Goal: Task Accomplishment & Management: Use online tool/utility

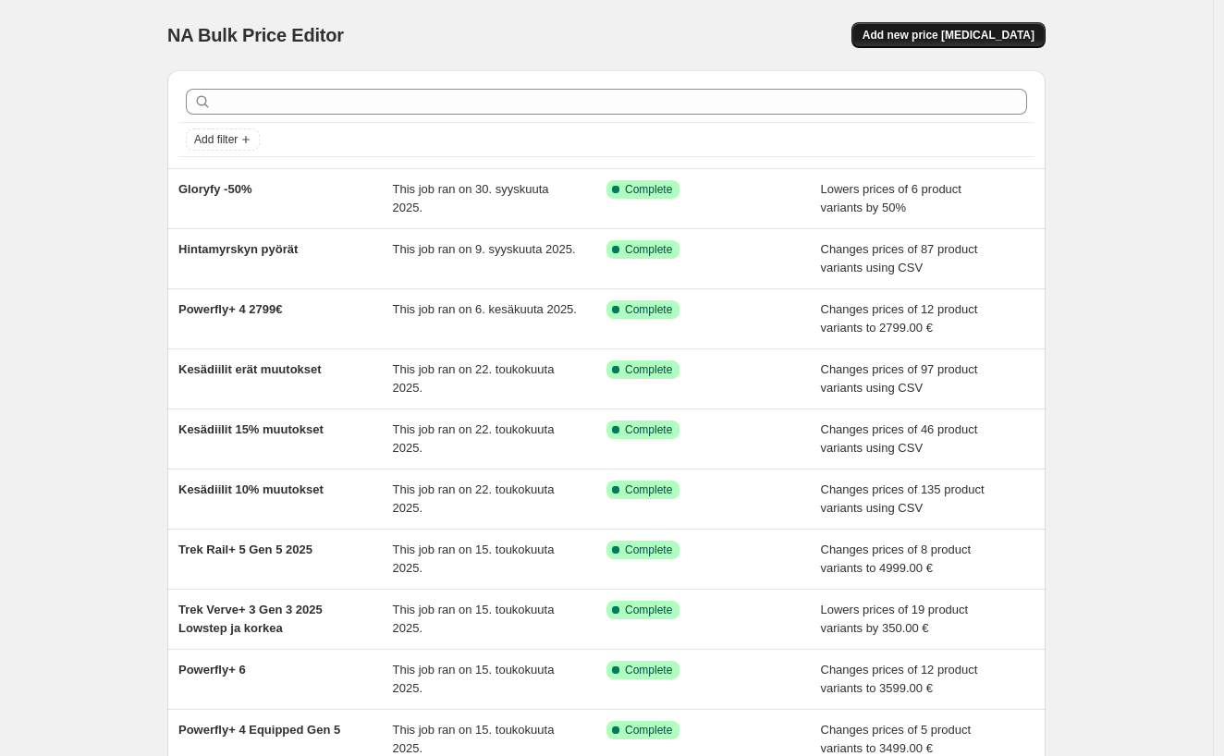
click at [943, 43] on button "Add new price [MEDICAL_DATA]" at bounding box center [948, 35] width 194 height 26
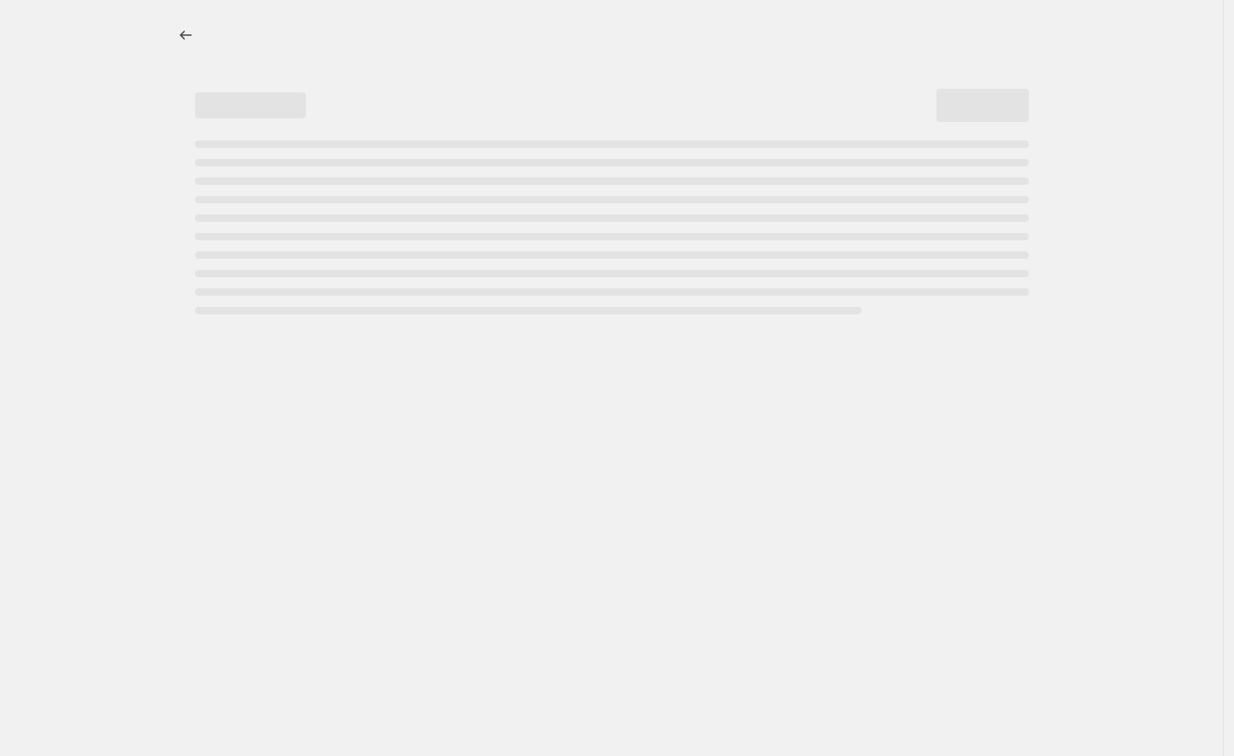
select select "percentage"
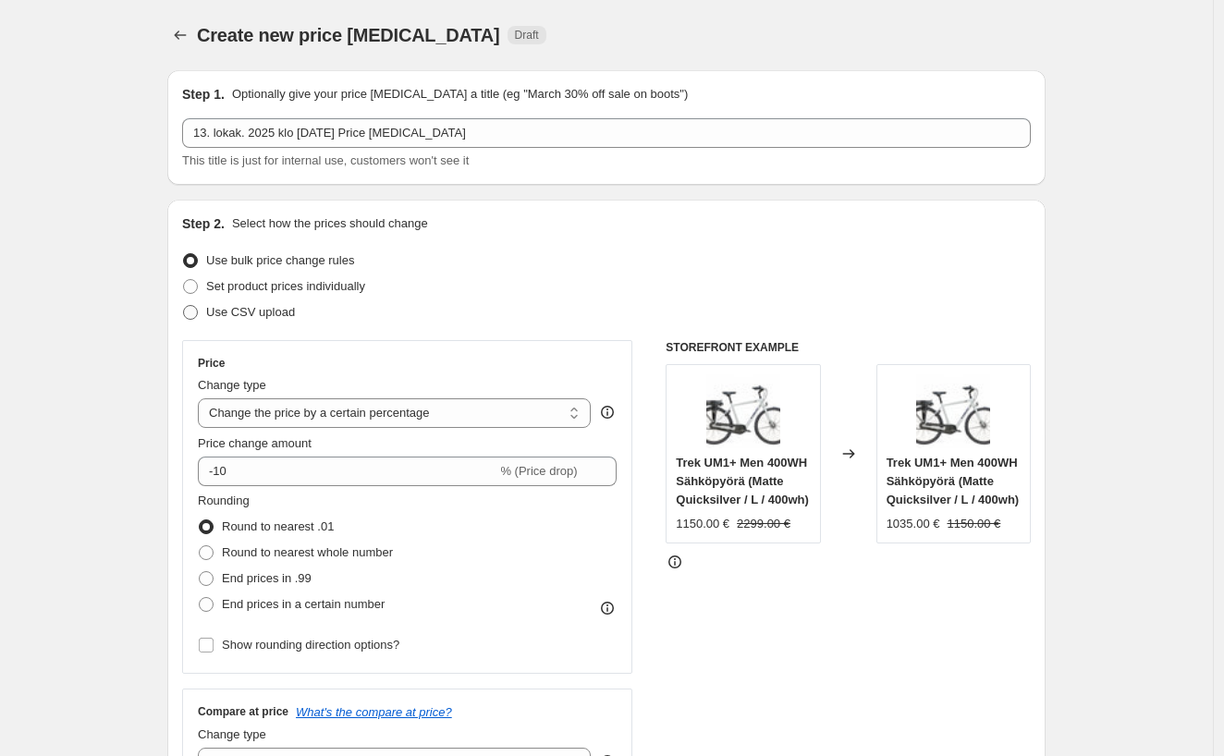
click at [274, 304] on span "Use CSV upload" at bounding box center [250, 312] width 89 height 18
click at [184, 305] on input "Use CSV upload" at bounding box center [183, 305] width 1 height 1
radio input "true"
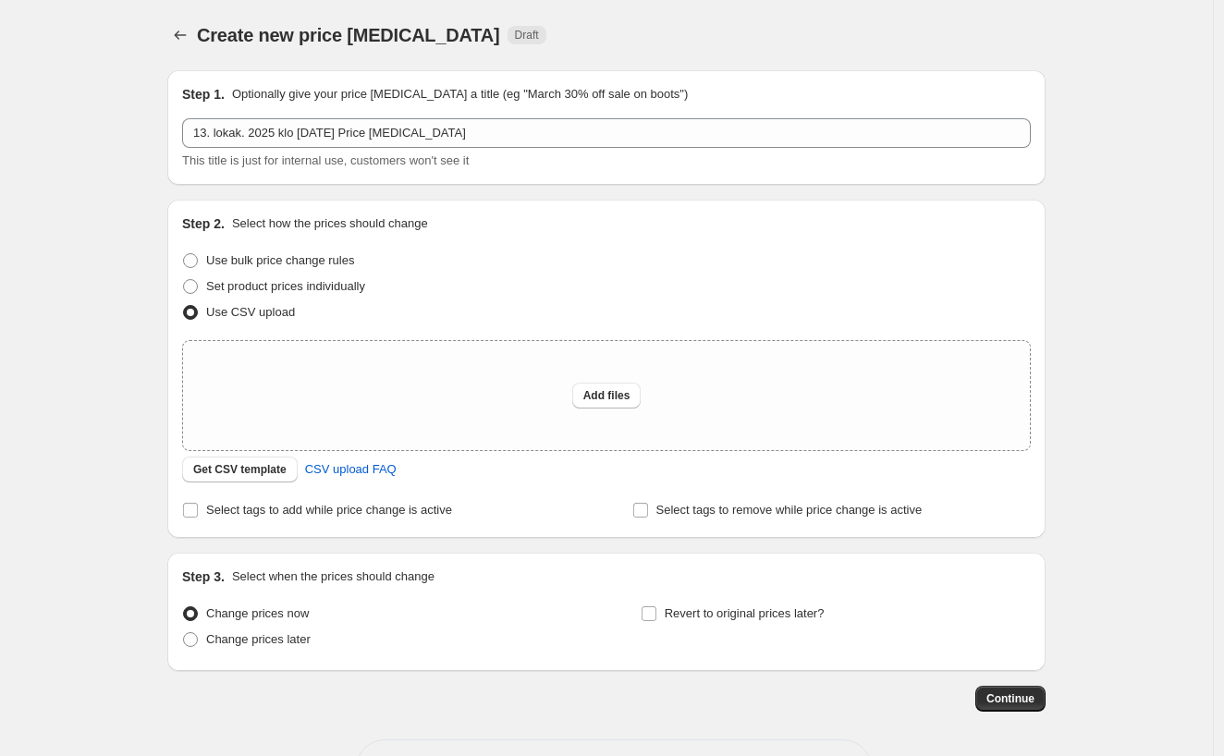
scroll to position [44, 0]
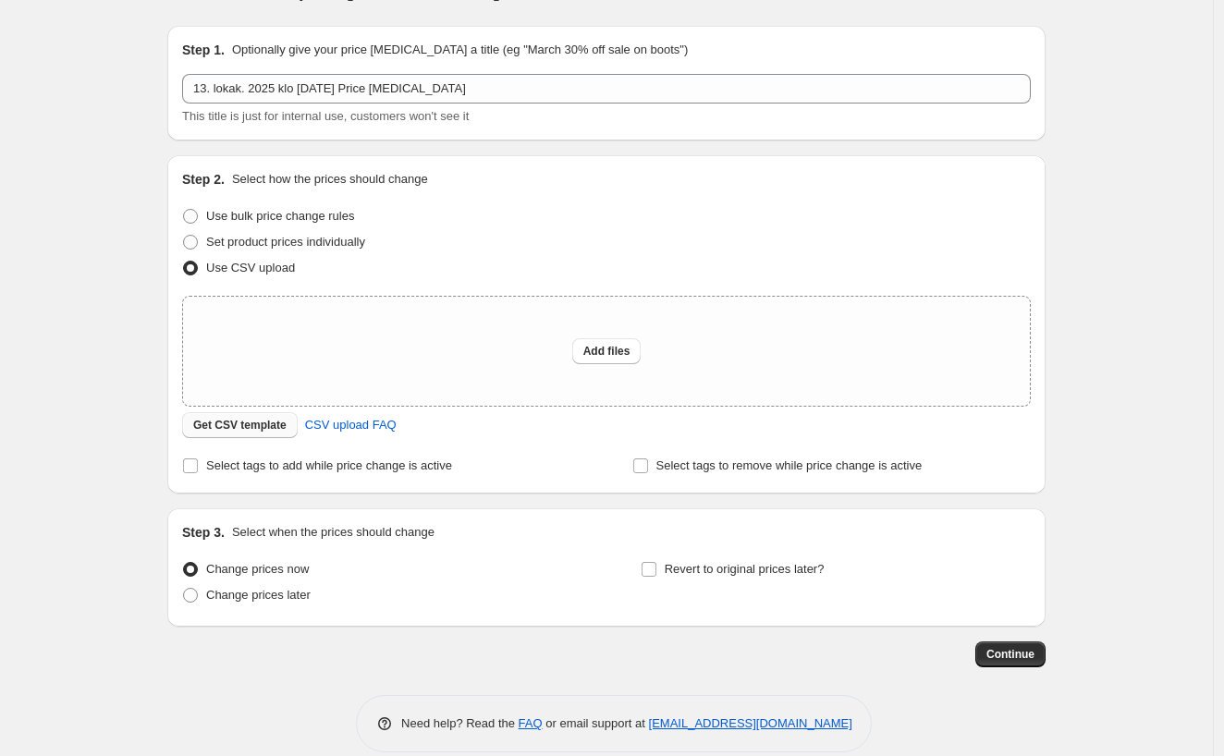
click at [277, 422] on span "Get CSV template" at bounding box center [239, 425] width 93 height 15
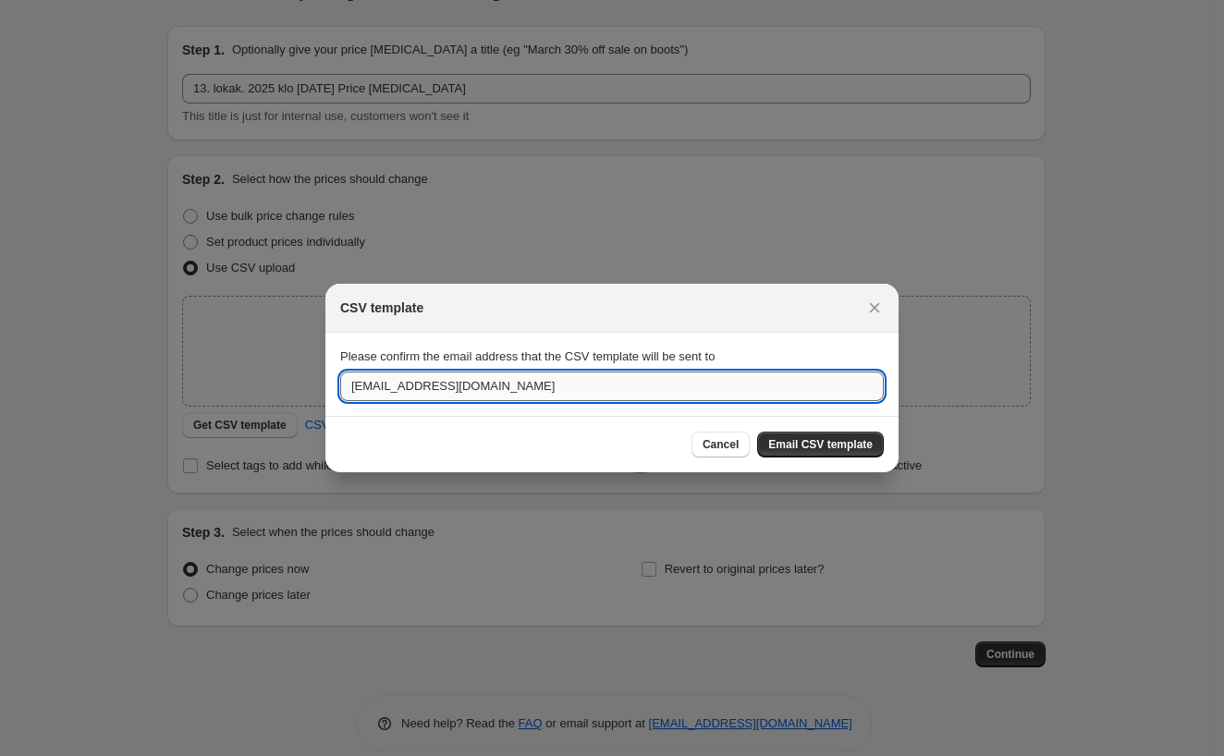
click at [372, 393] on input "[EMAIL_ADDRESS][DOMAIN_NAME]" at bounding box center [611, 387] width 543 height 30
type input "[PERSON_NAME][EMAIL_ADDRESS][DOMAIN_NAME]"
click at [824, 447] on span "Email CSV template" at bounding box center [820, 444] width 104 height 15
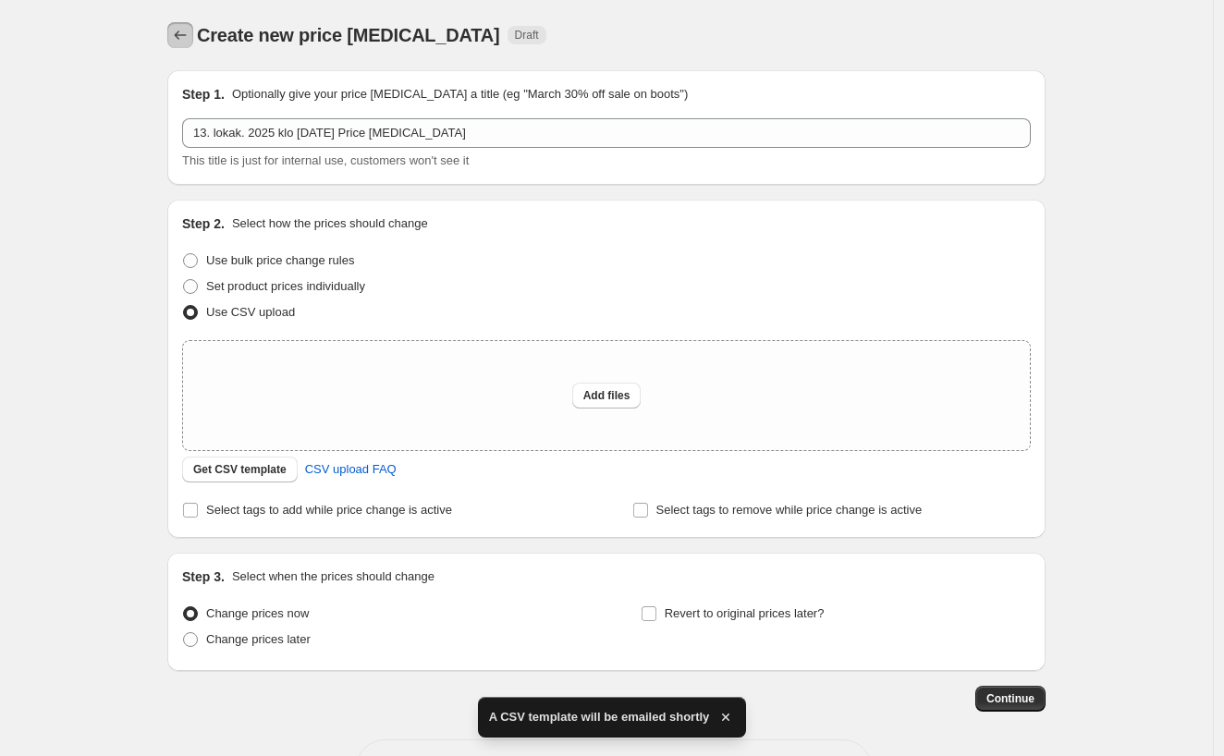
click at [189, 39] on icon "Price change jobs" at bounding box center [180, 35] width 18 height 18
